Goal: Information Seeking & Learning: Learn about a topic

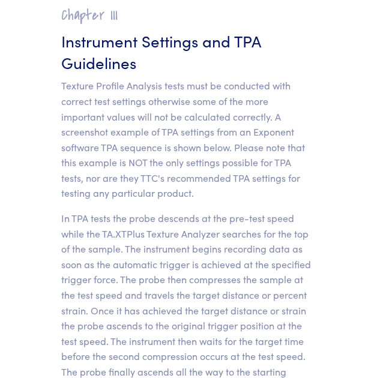
scroll to position [6821, 0]
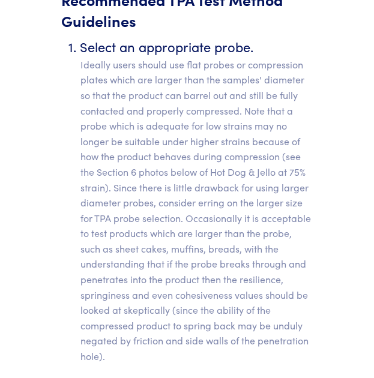
click at [236, 100] on p "Ideally users should use flat probes or compression plates which are larger tha…" at bounding box center [197, 211] width 233 height 308
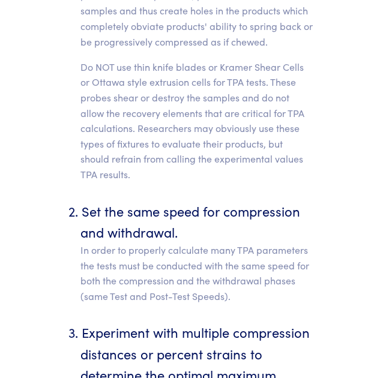
scroll to position [7256, 0]
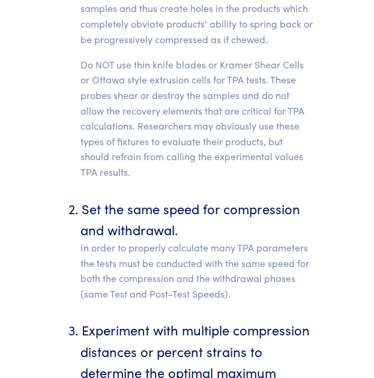
click at [234, 240] on p "In order to properly calculate many TPA parameters the tests must be conducted …" at bounding box center [197, 270] width 233 height 61
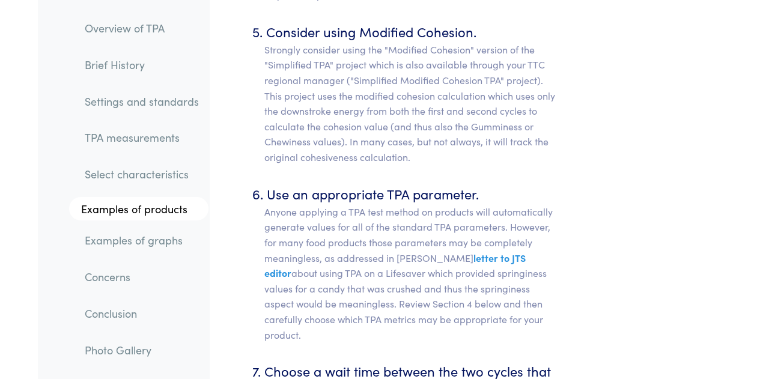
scroll to position [6785, 0]
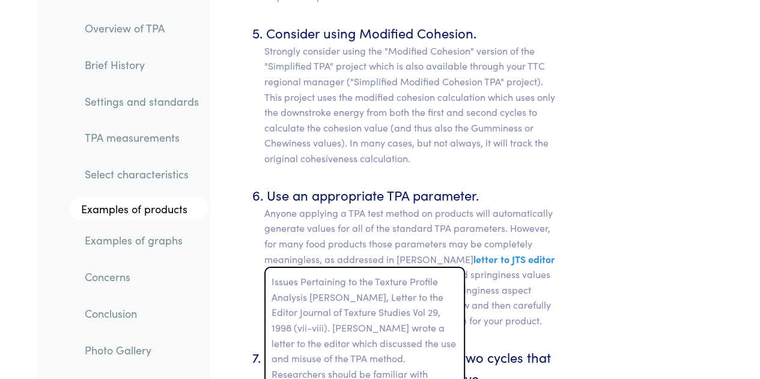
click at [374, 252] on span "letter to JTS editor" at bounding box center [514, 258] width 82 height 13
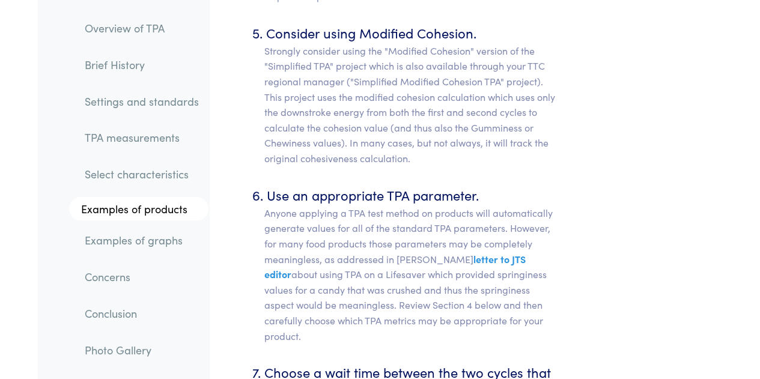
click at [374, 205] on p "Anyone applying a TPA test method on products will automatically generate value…" at bounding box center [411, 274] width 294 height 138
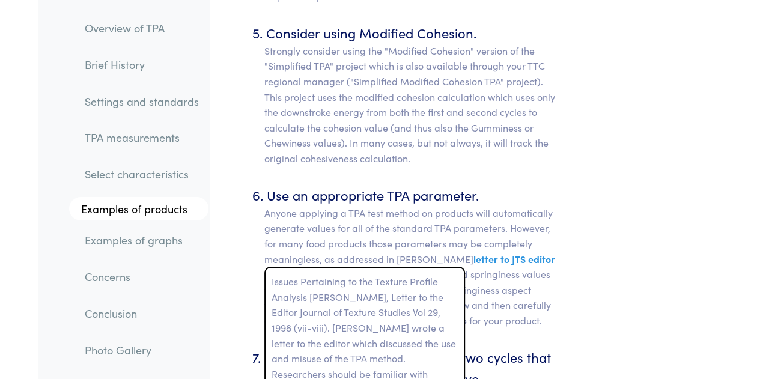
click at [374, 252] on span "letter to JTS editor" at bounding box center [514, 258] width 82 height 13
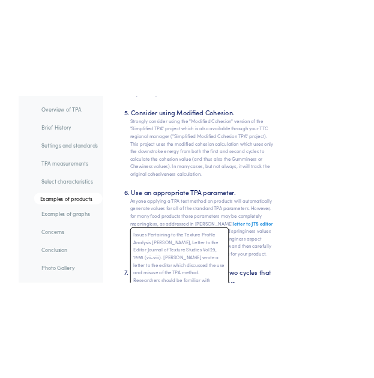
scroll to position [6786, 0]
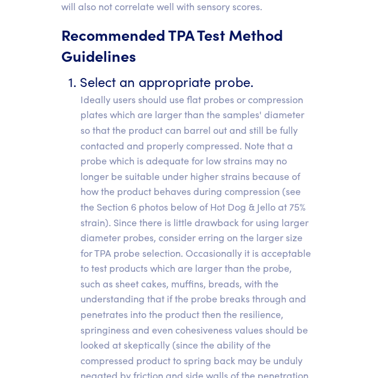
click at [248, 195] on p "Ideally users should use flat probes or compression plates which are larger tha…" at bounding box center [197, 246] width 233 height 308
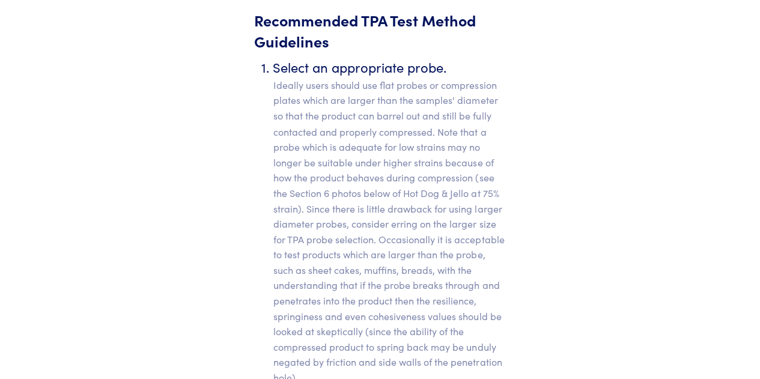
scroll to position [6801, 0]
